Goal: Transaction & Acquisition: Purchase product/service

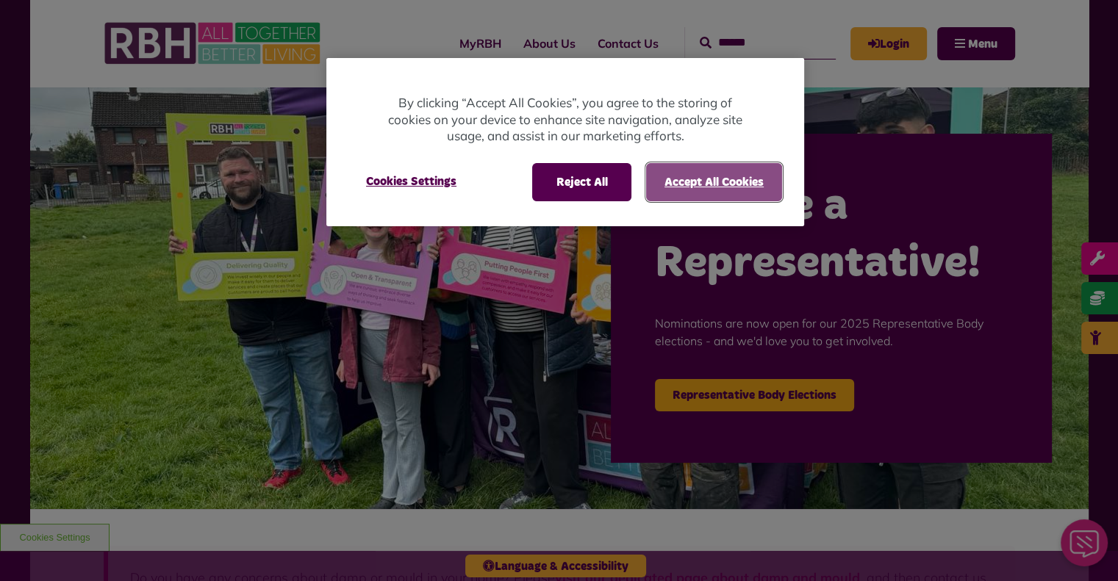
click at [711, 176] on button "Accept All Cookies" at bounding box center [714, 182] width 136 height 38
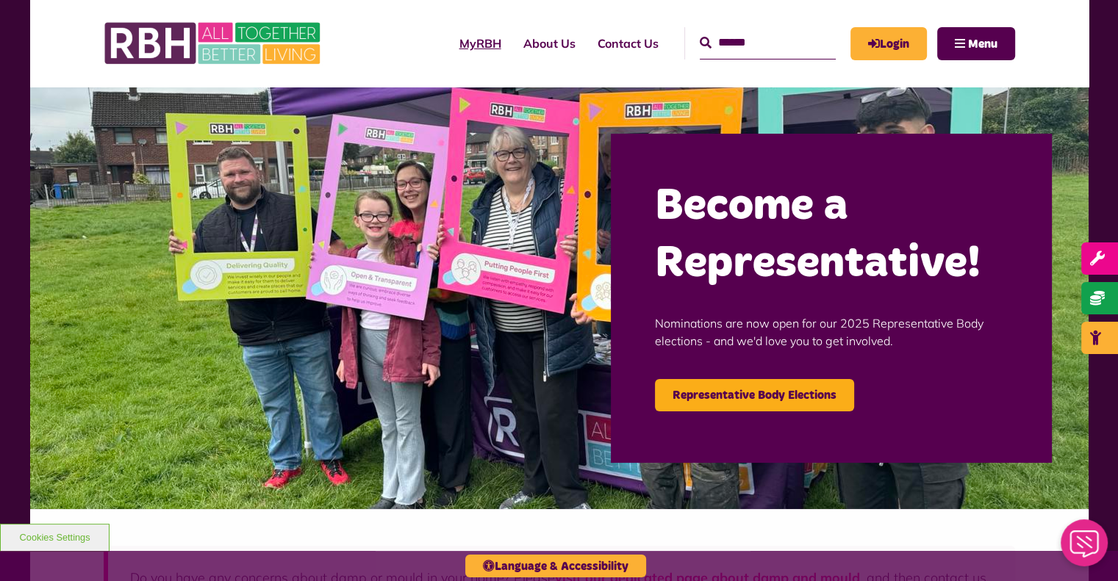
click at [464, 45] on link "MyRBH" at bounding box center [480, 44] width 64 height 40
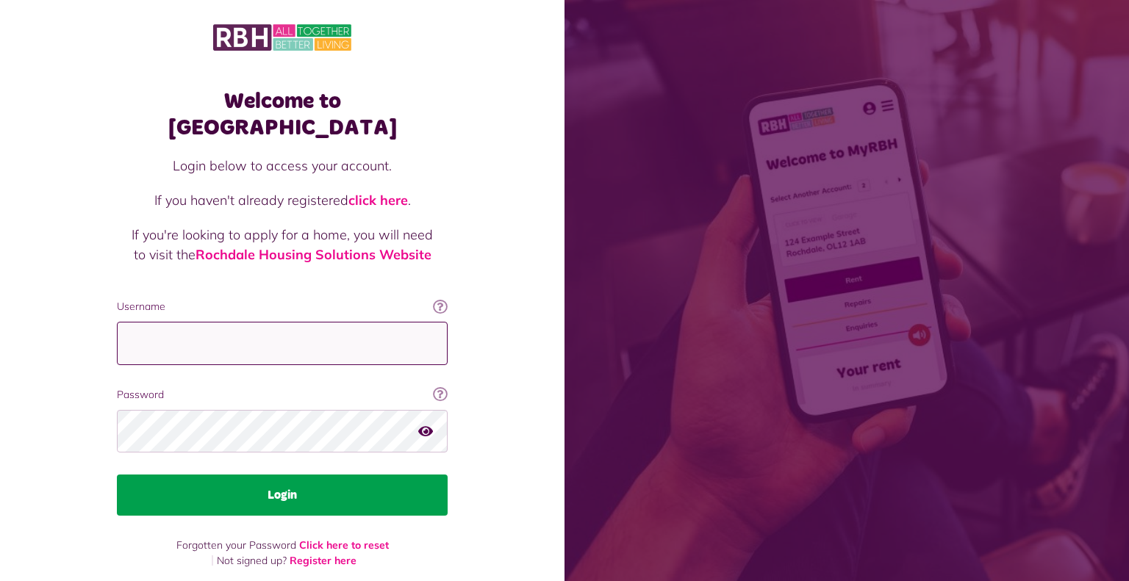
type input "**********"
click at [303, 475] on button "Login" at bounding box center [282, 495] width 331 height 41
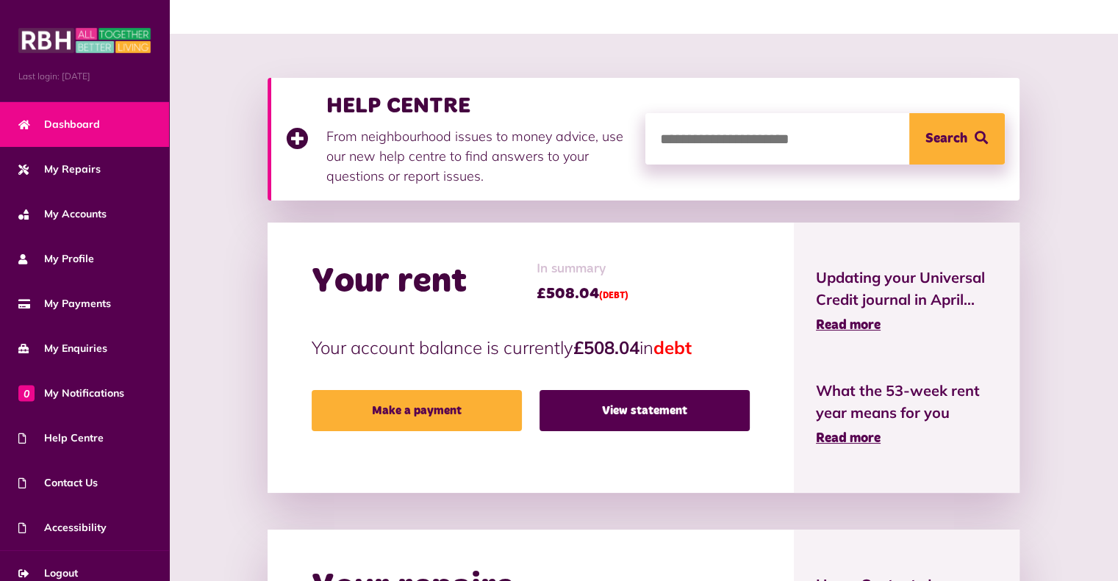
scroll to position [147, 0]
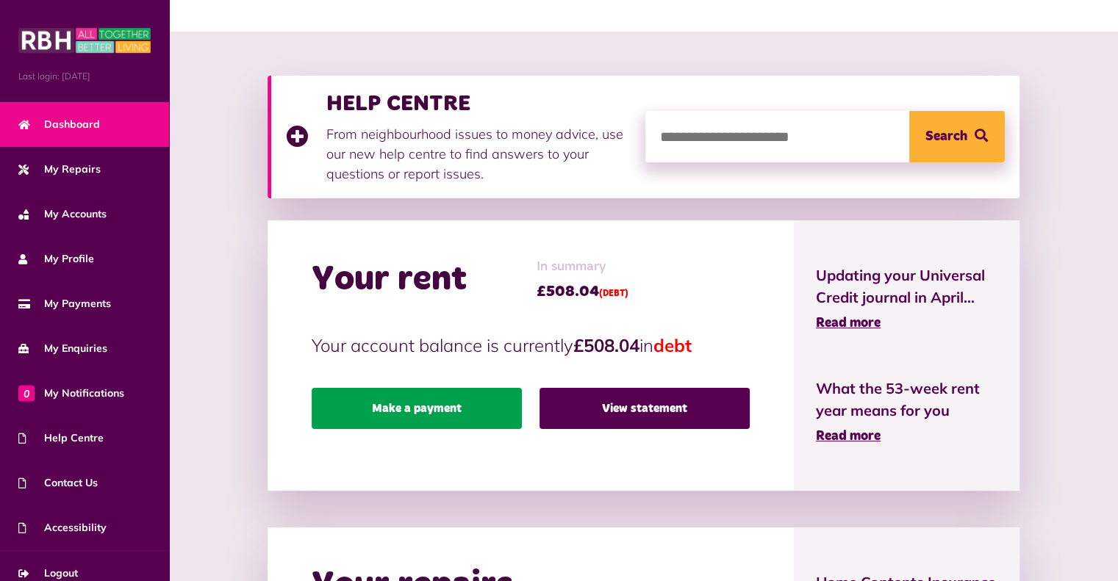
click at [388, 408] on link "Make a payment" at bounding box center [417, 408] width 210 height 41
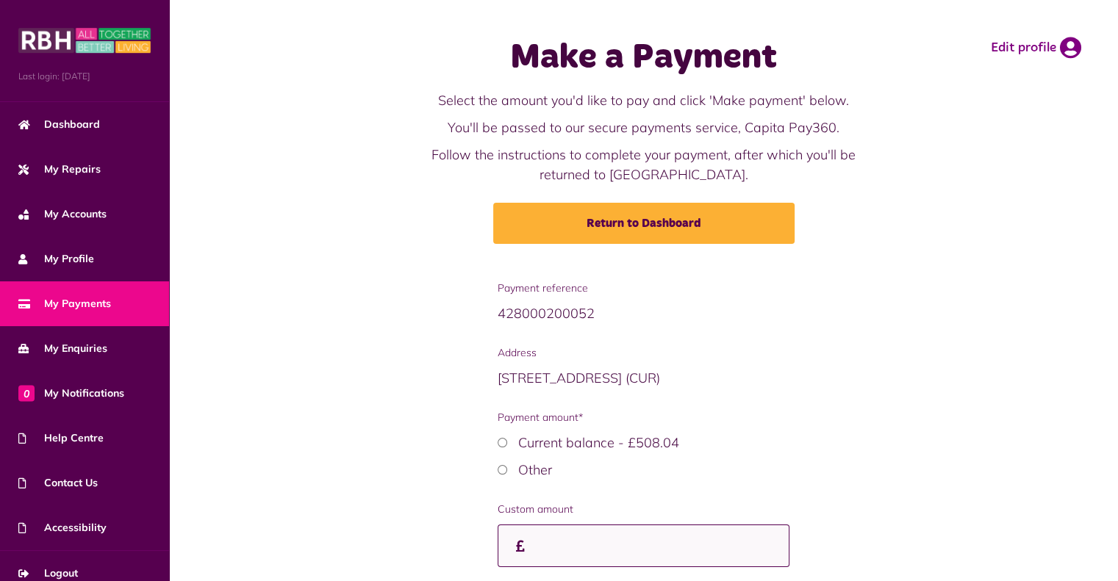
click at [544, 556] on input "Custom amount" at bounding box center [644, 546] width 292 height 43
type input "******"
click at [384, 522] on div "Payment reference 428000200052 Address 20 Scarr Drive OL12 0BT (CUR) Payment am…" at bounding box center [643, 467] width 919 height 373
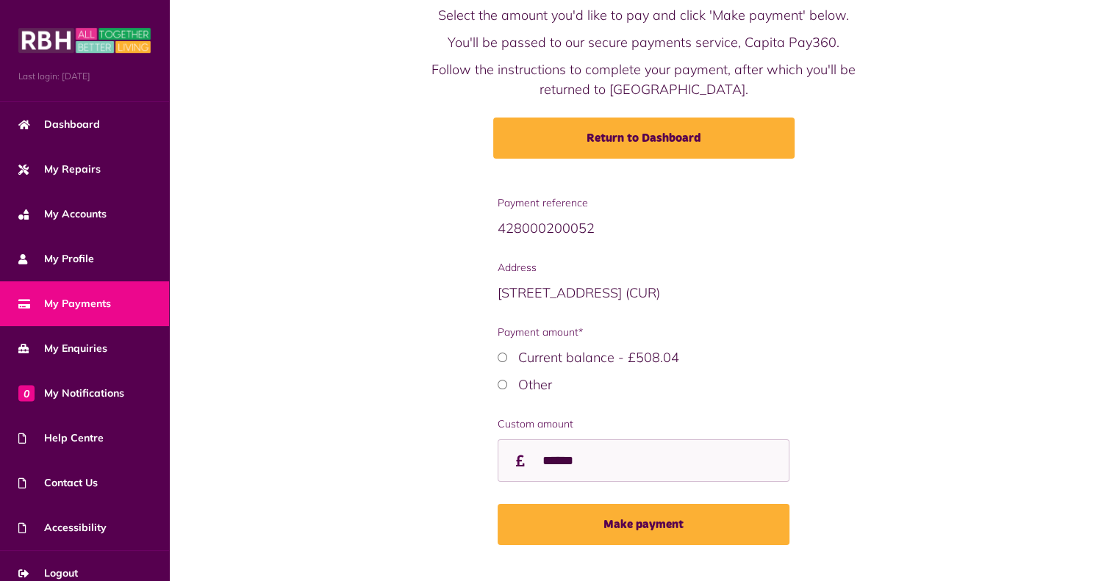
scroll to position [88, 0]
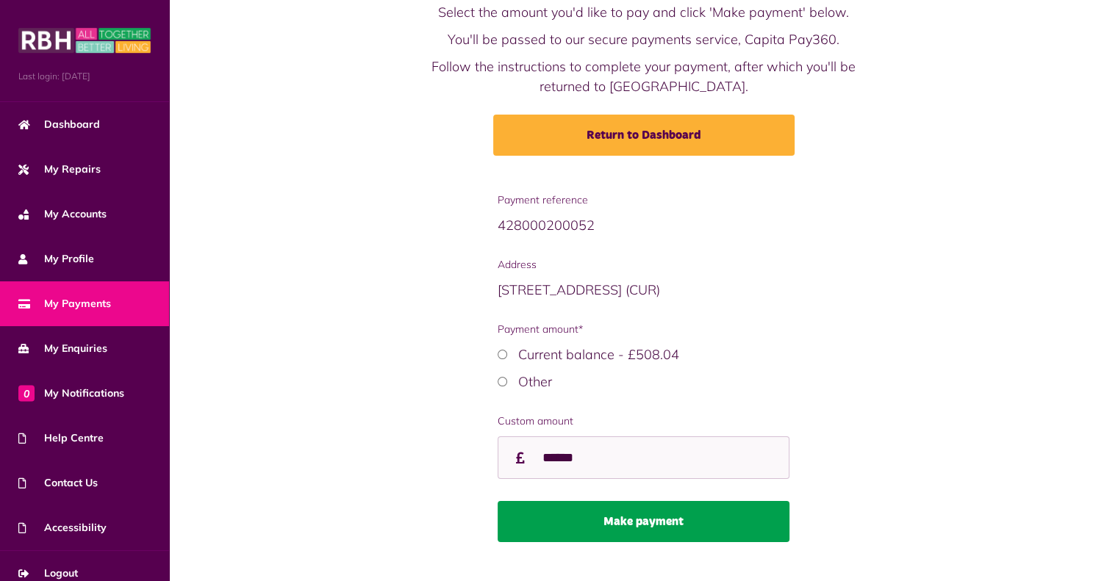
click at [573, 520] on button "Make payment" at bounding box center [644, 521] width 292 height 41
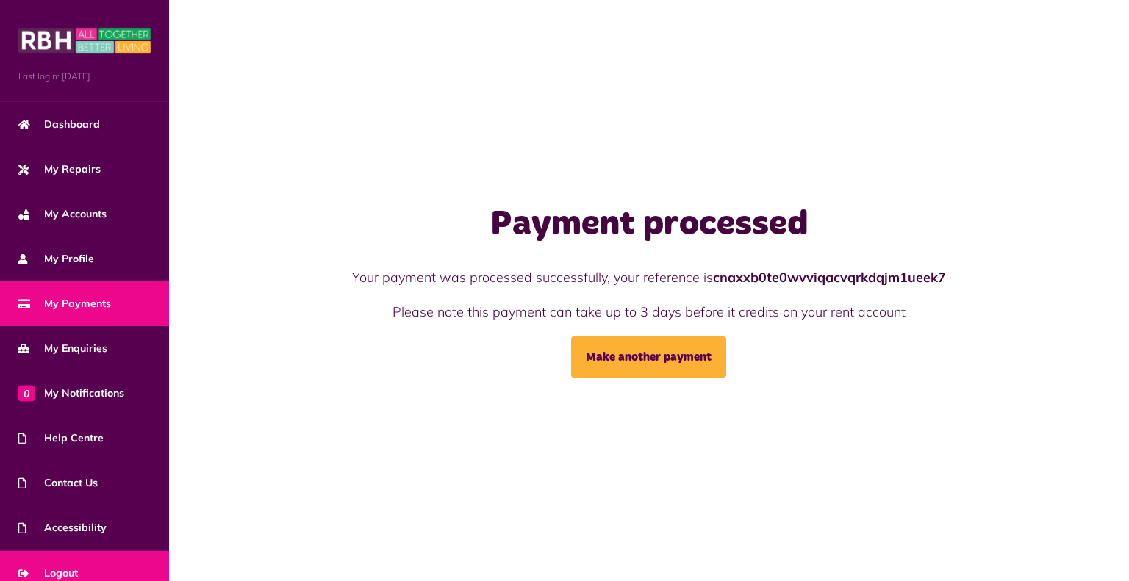
click at [71, 569] on span "Logout" at bounding box center [48, 573] width 60 height 15
